Goal: Check status: Check status

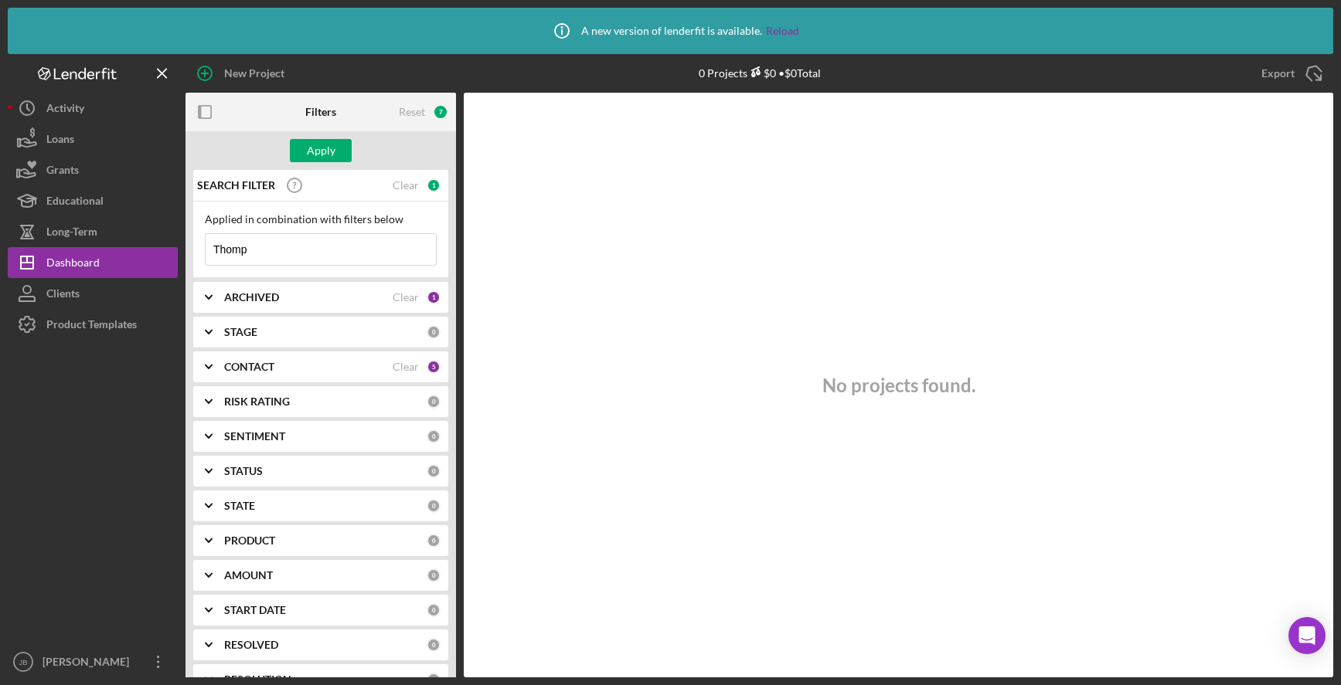
type input "[PERSON_NAME]"
click at [331, 148] on div "Apply" at bounding box center [321, 150] width 29 height 23
click at [372, 301] on div "ARCHIVED" at bounding box center [308, 297] width 168 height 12
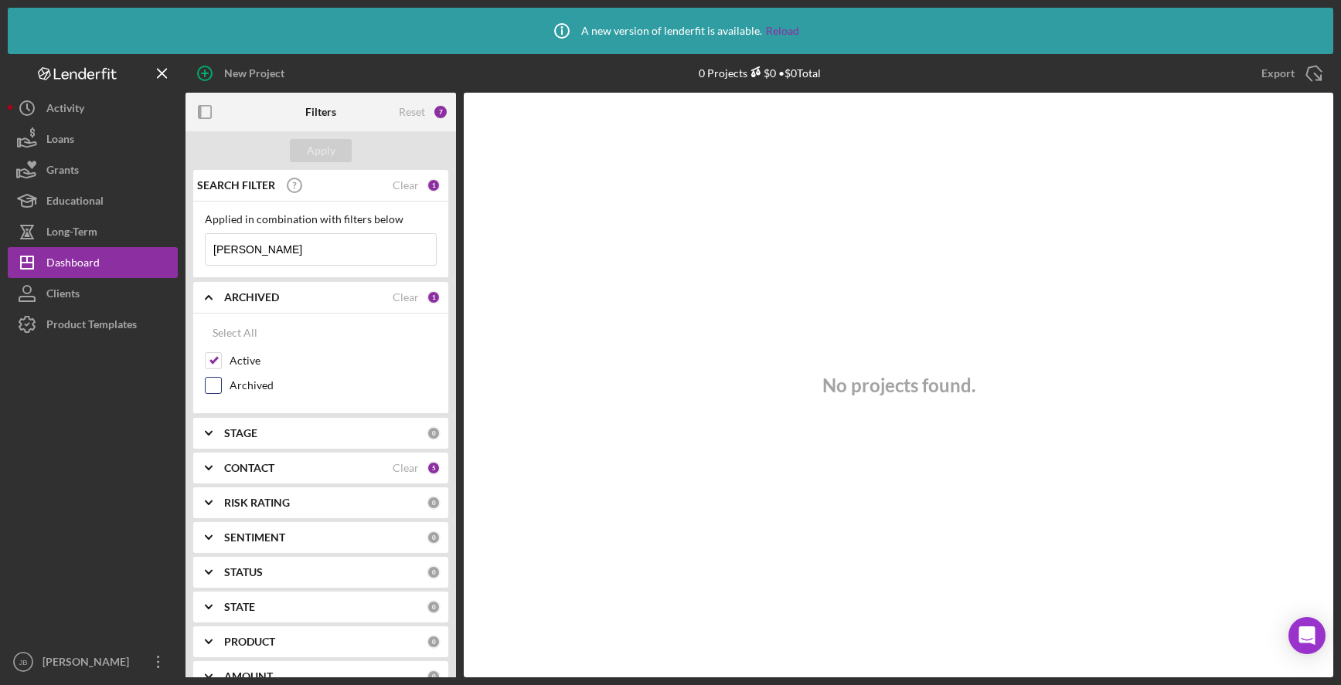
click at [218, 386] on input "Archived" at bounding box center [213, 385] width 15 height 15
checkbox input "true"
click at [327, 157] on div "Apply" at bounding box center [321, 150] width 29 height 23
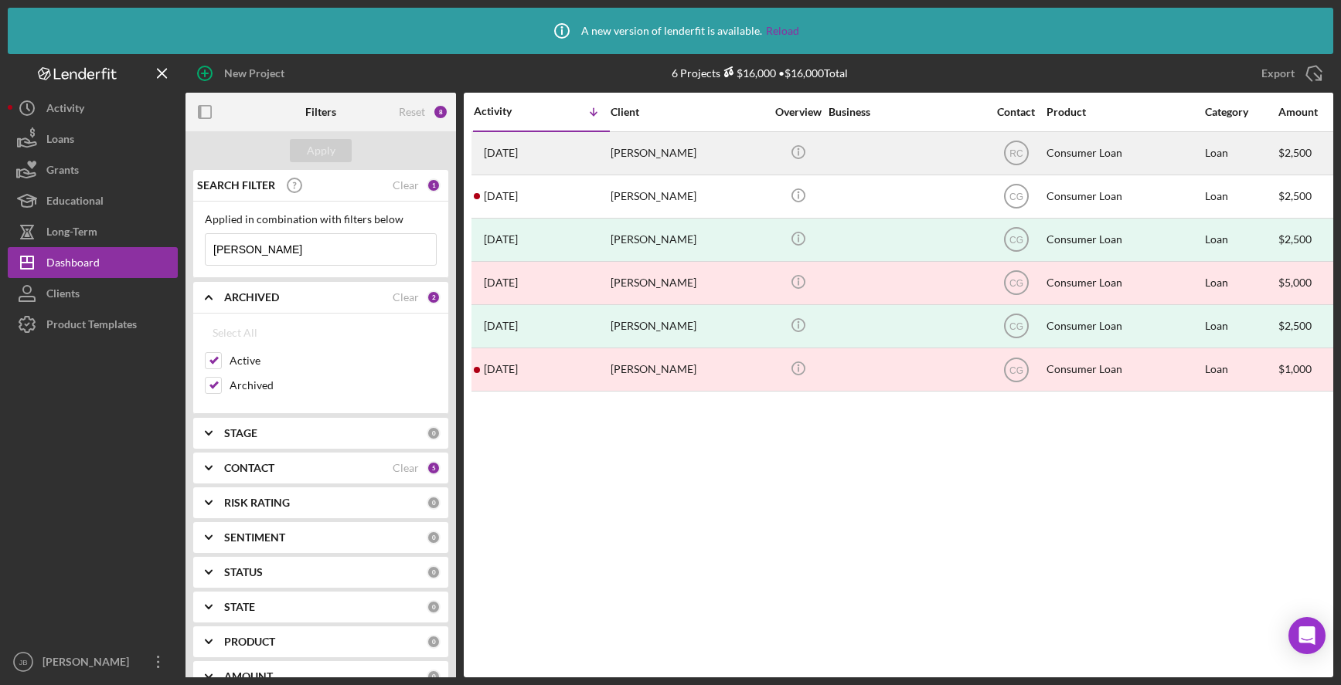
click at [655, 161] on div "[PERSON_NAME]" at bounding box center [687, 153] width 155 height 41
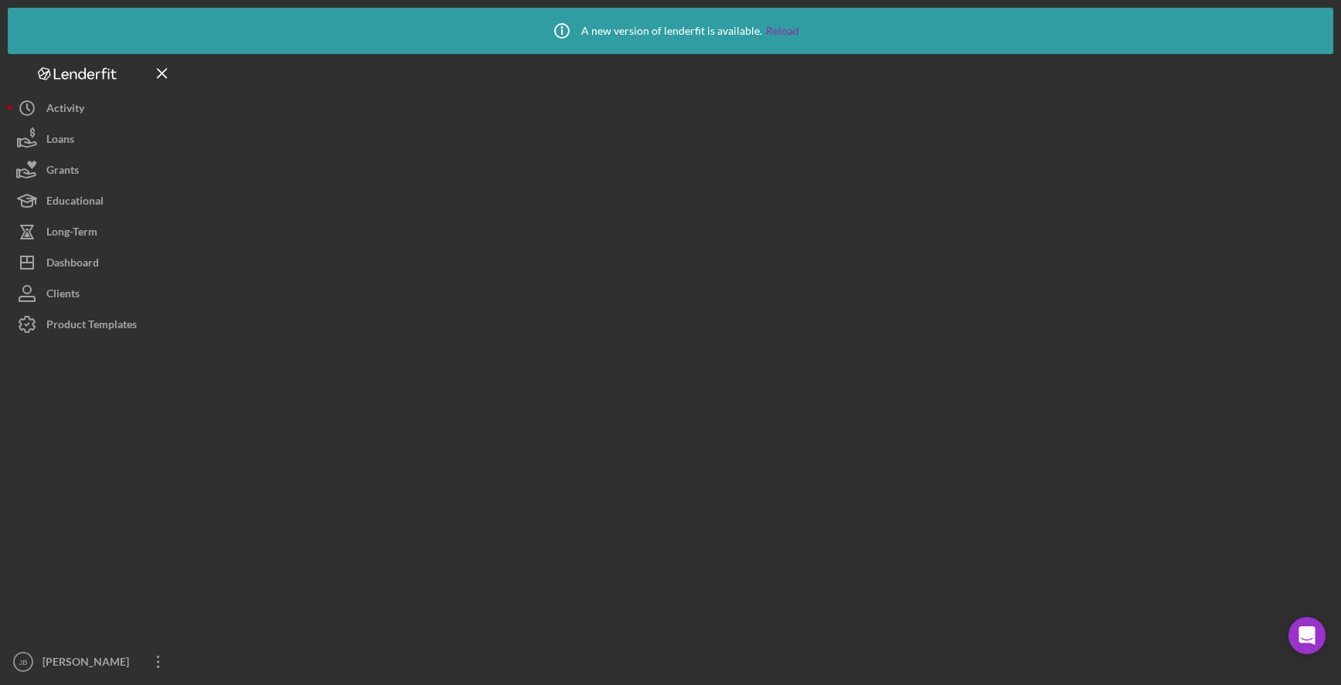
click at [655, 161] on div at bounding box center [758, 366] width 1147 height 624
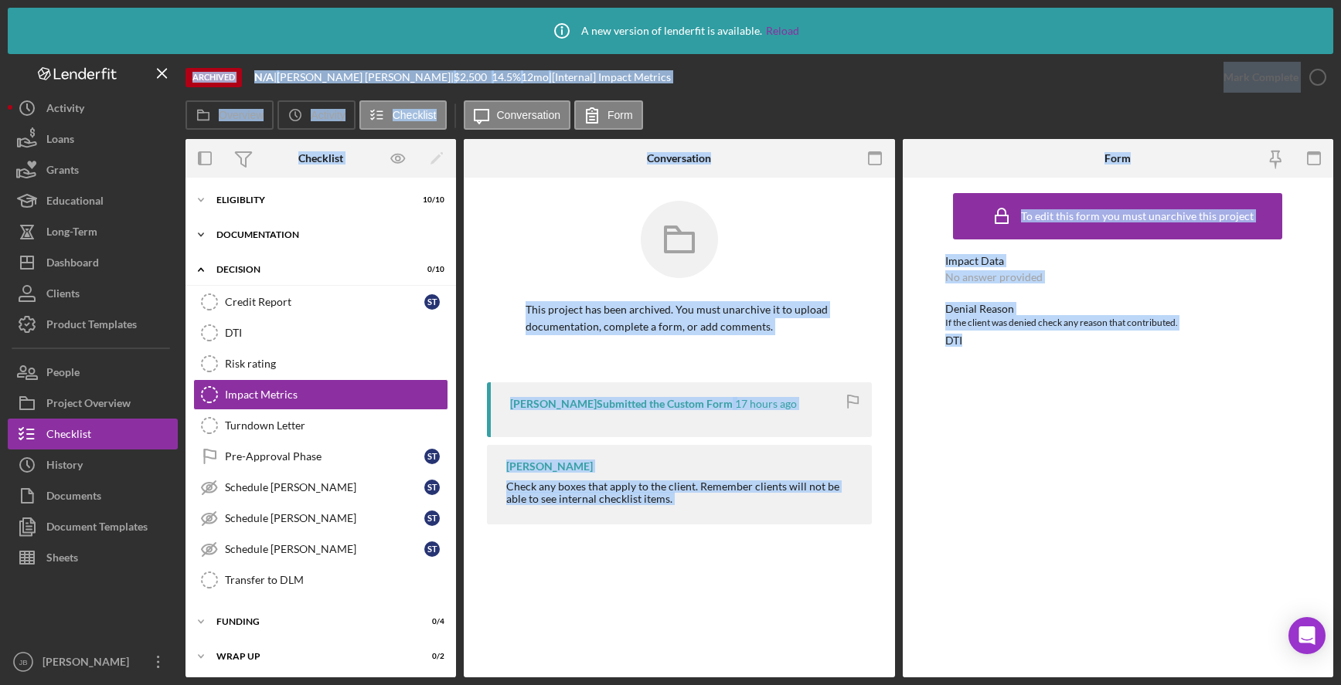
click at [321, 231] on div "Documentation" at bounding box center [326, 234] width 220 height 9
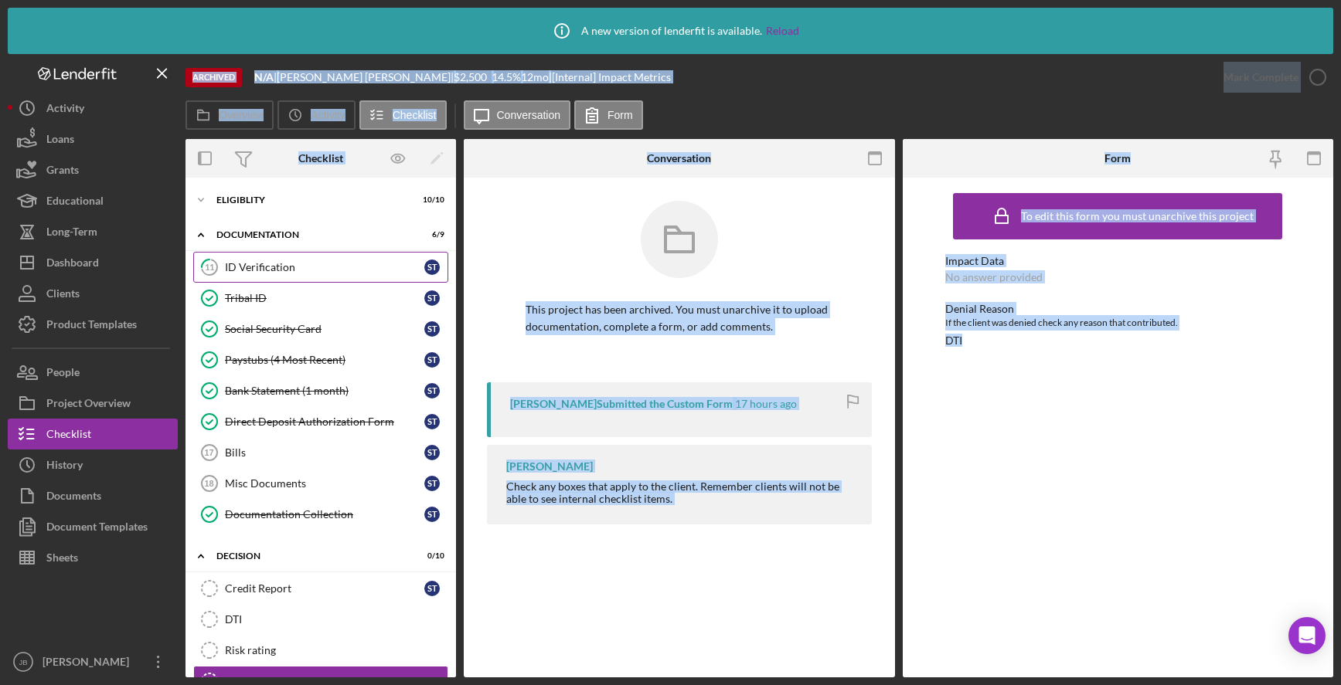
click at [320, 269] on div "ID Verification" at bounding box center [324, 267] width 199 height 12
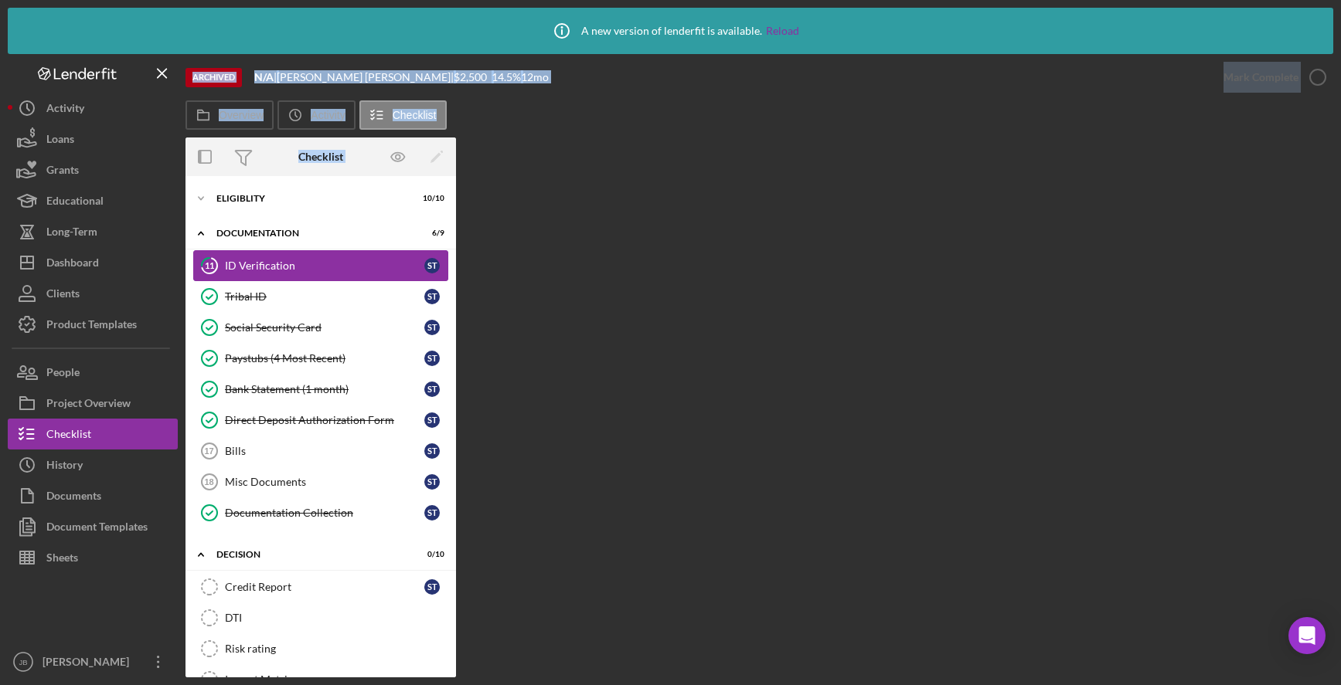
click at [320, 269] on div "ID Verification" at bounding box center [324, 266] width 199 height 12
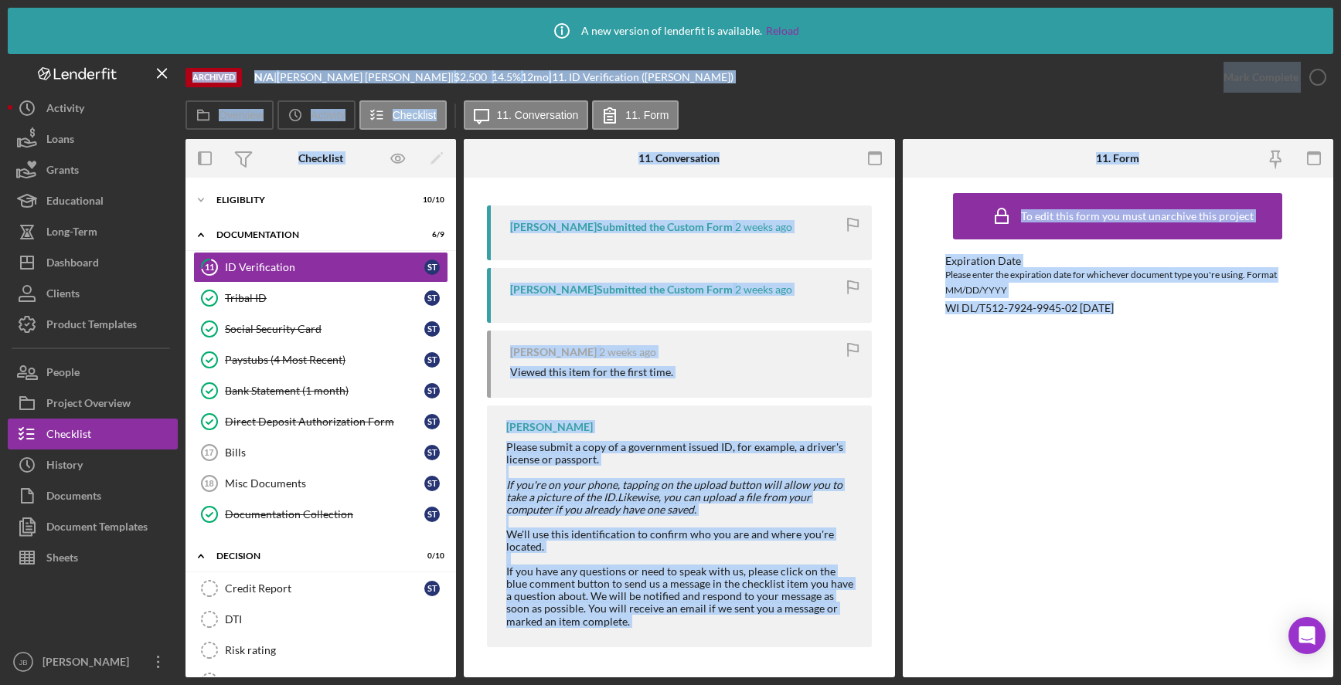
scroll to position [178, 0]
click at [329, 396] on div "Bank Statement (1 month)" at bounding box center [324, 391] width 199 height 12
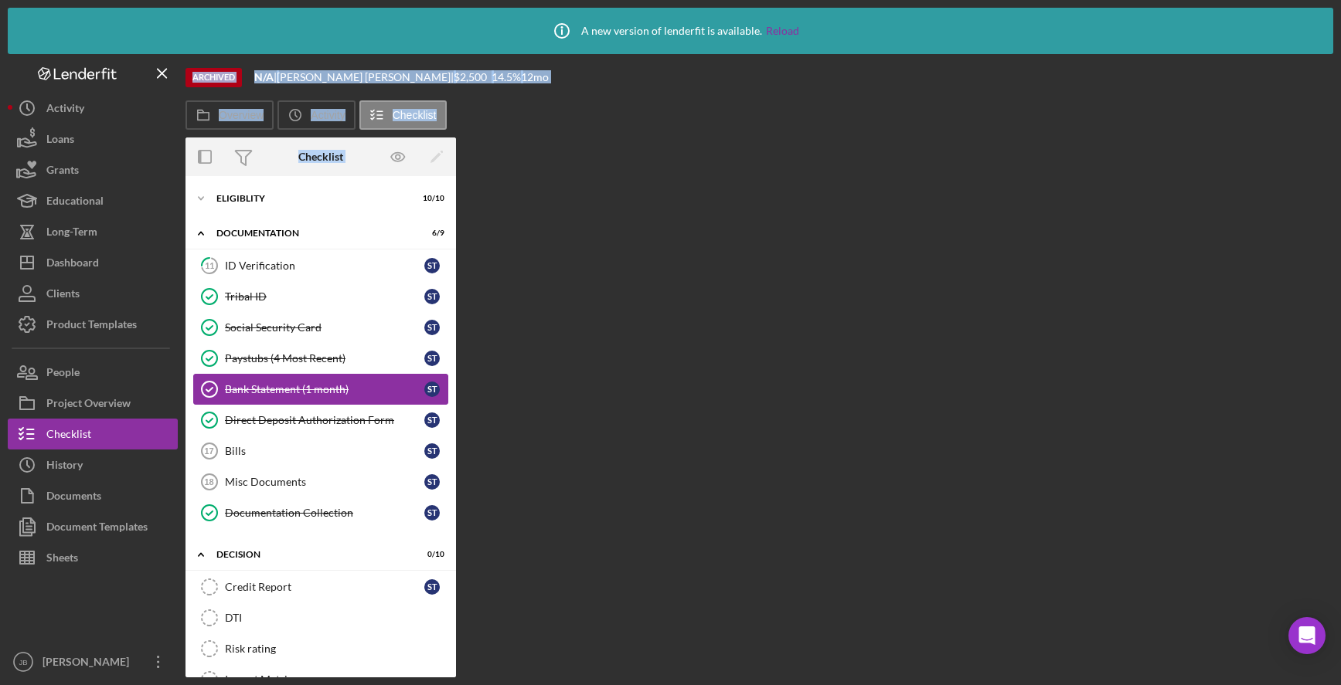
click at [329, 396] on link "Bank Statement (1 month) Bank Statement (1 month) S T" at bounding box center [320, 389] width 255 height 31
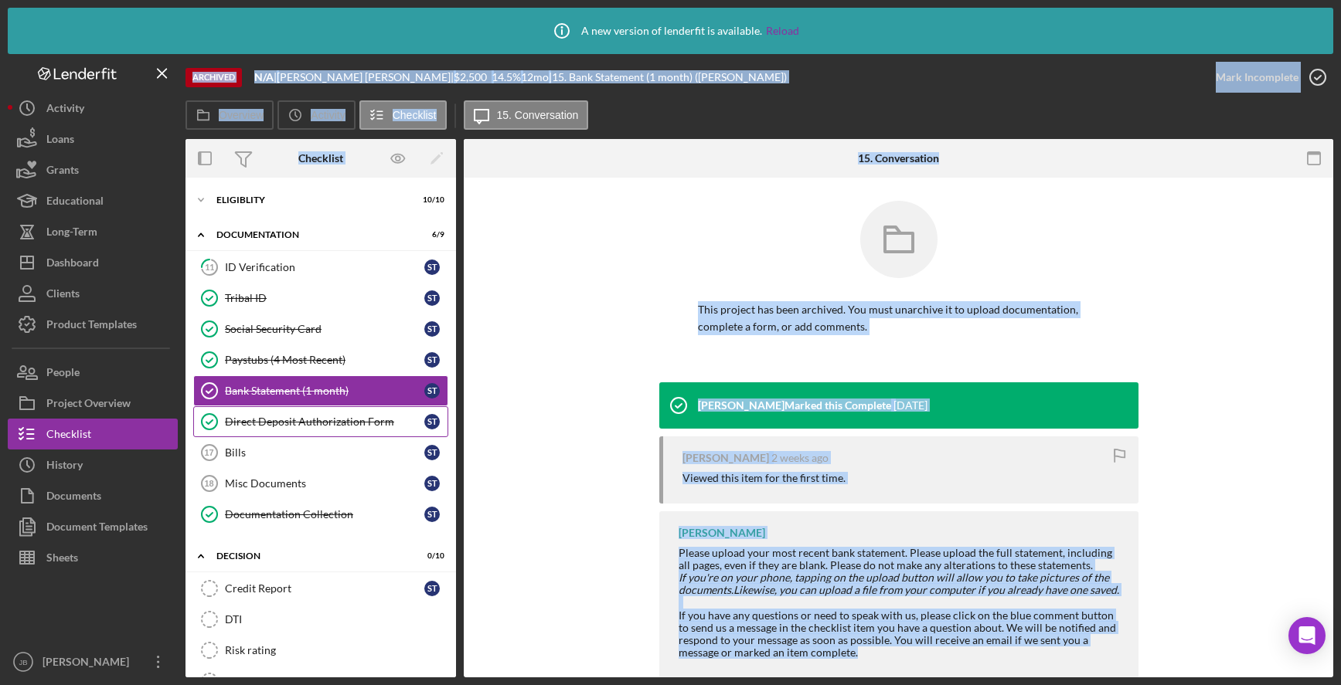
click at [340, 423] on div "Direct Deposit Authorization Form" at bounding box center [324, 422] width 199 height 12
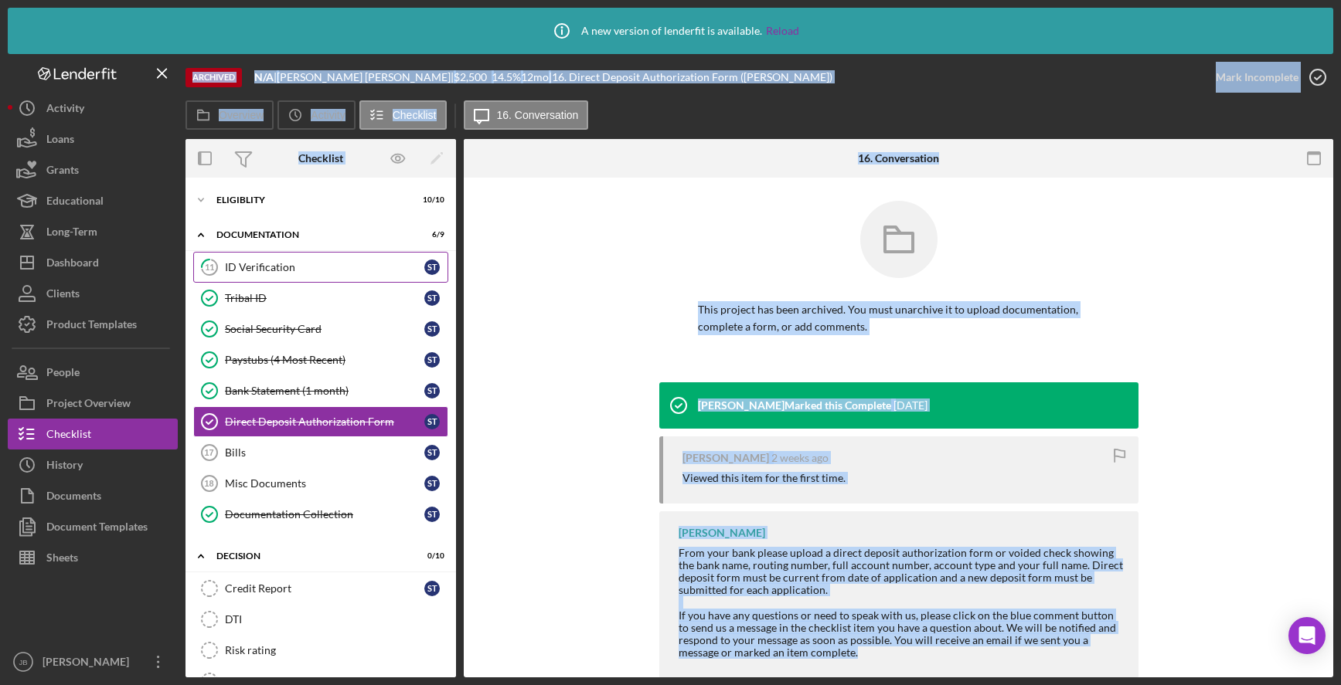
click at [280, 270] on div "ID Verification" at bounding box center [324, 267] width 199 height 12
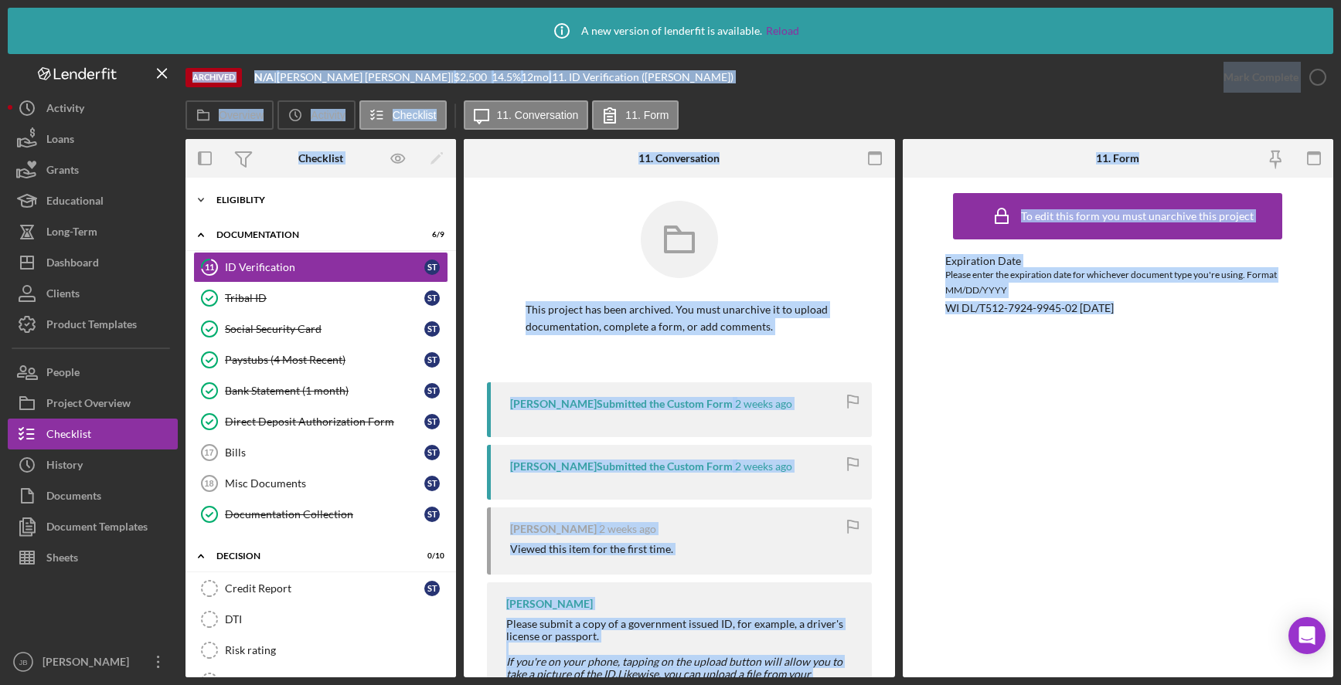
click at [240, 200] on div "Eligiblity" at bounding box center [326, 199] width 220 height 9
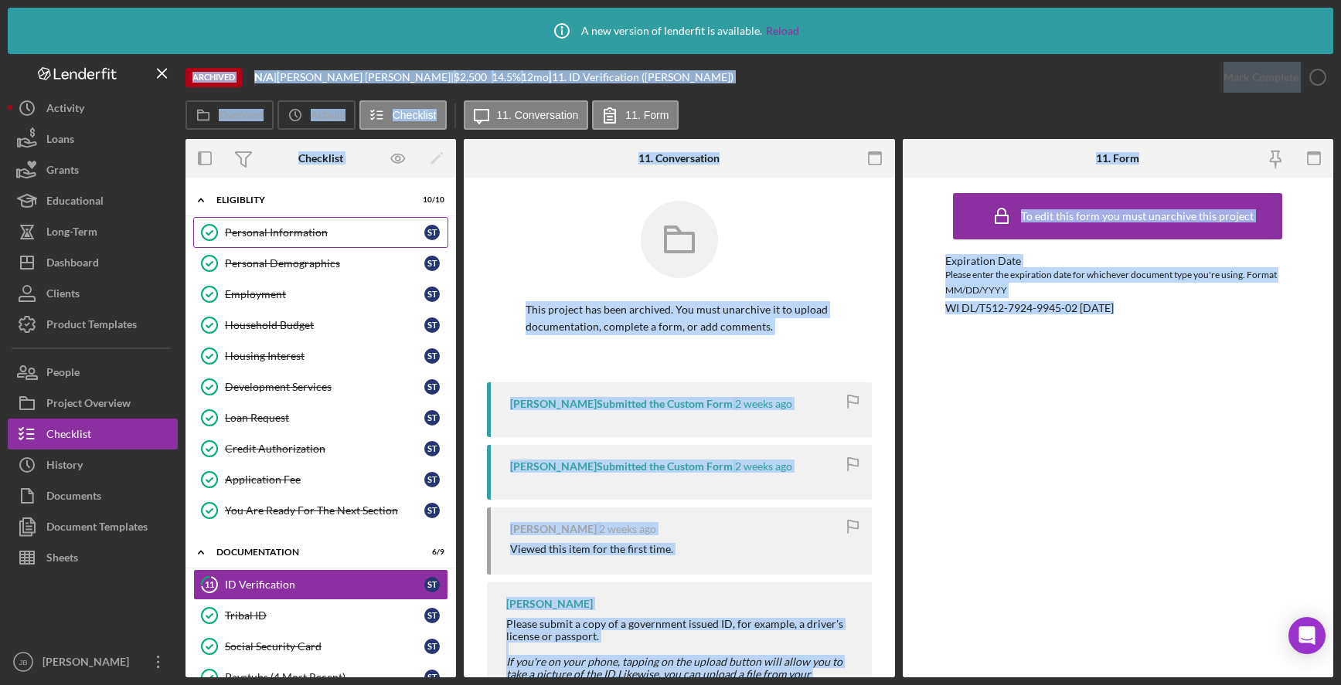
click at [261, 237] on div "Personal Information" at bounding box center [324, 232] width 199 height 12
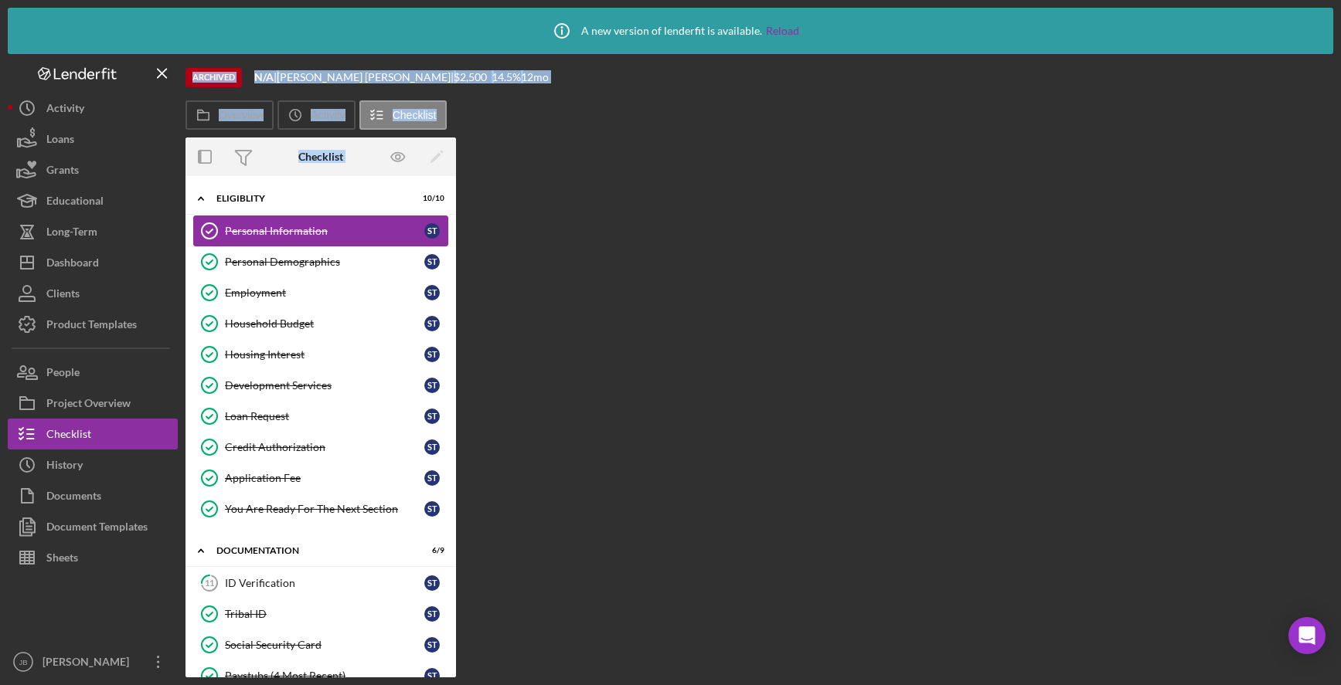
click at [261, 237] on div "Personal Information" at bounding box center [324, 231] width 199 height 12
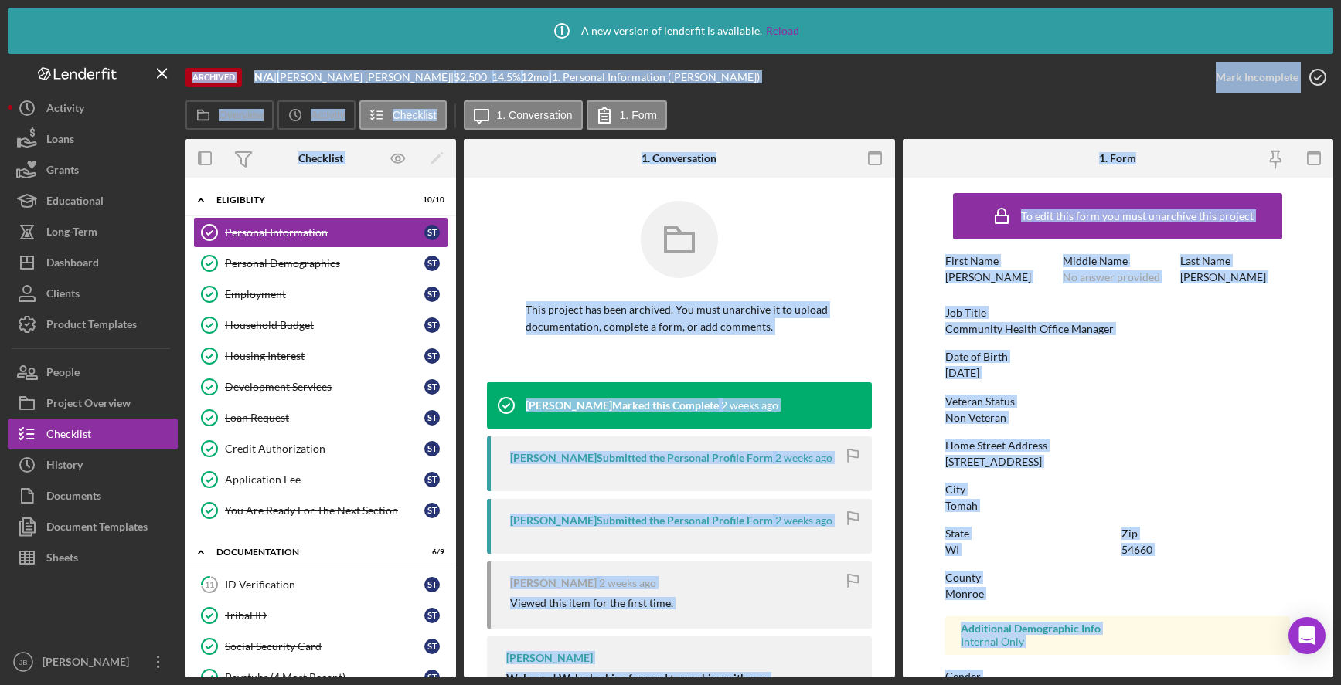
scroll to position [77, 0]
